Goal: Entertainment & Leisure: Consume media (video, audio)

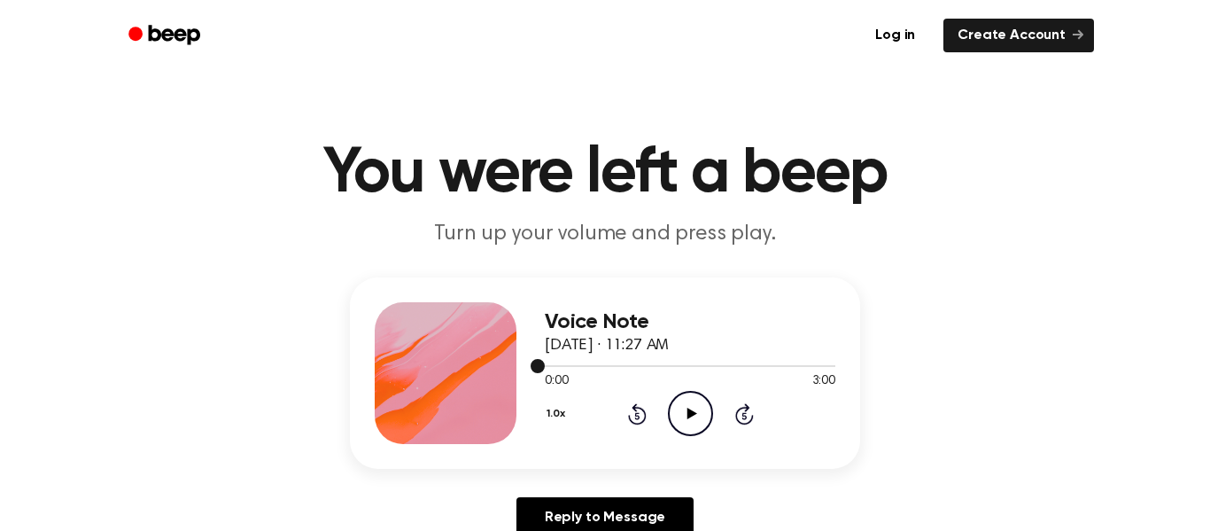
click at [636, 360] on div at bounding box center [690, 365] width 291 height 14
click at [830, 366] on div at bounding box center [690, 366] width 291 height 2
click at [681, 414] on icon "Play Audio" at bounding box center [690, 413] width 45 height 45
